Goal: Navigation & Orientation: Find specific page/section

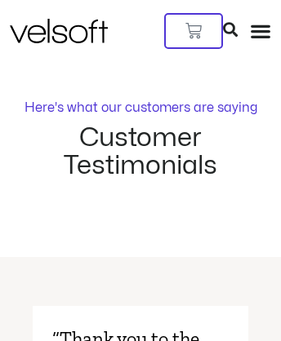
click at [49, 19] on img at bounding box center [59, 31] width 98 height 24
